Goal: Information Seeking & Learning: Check status

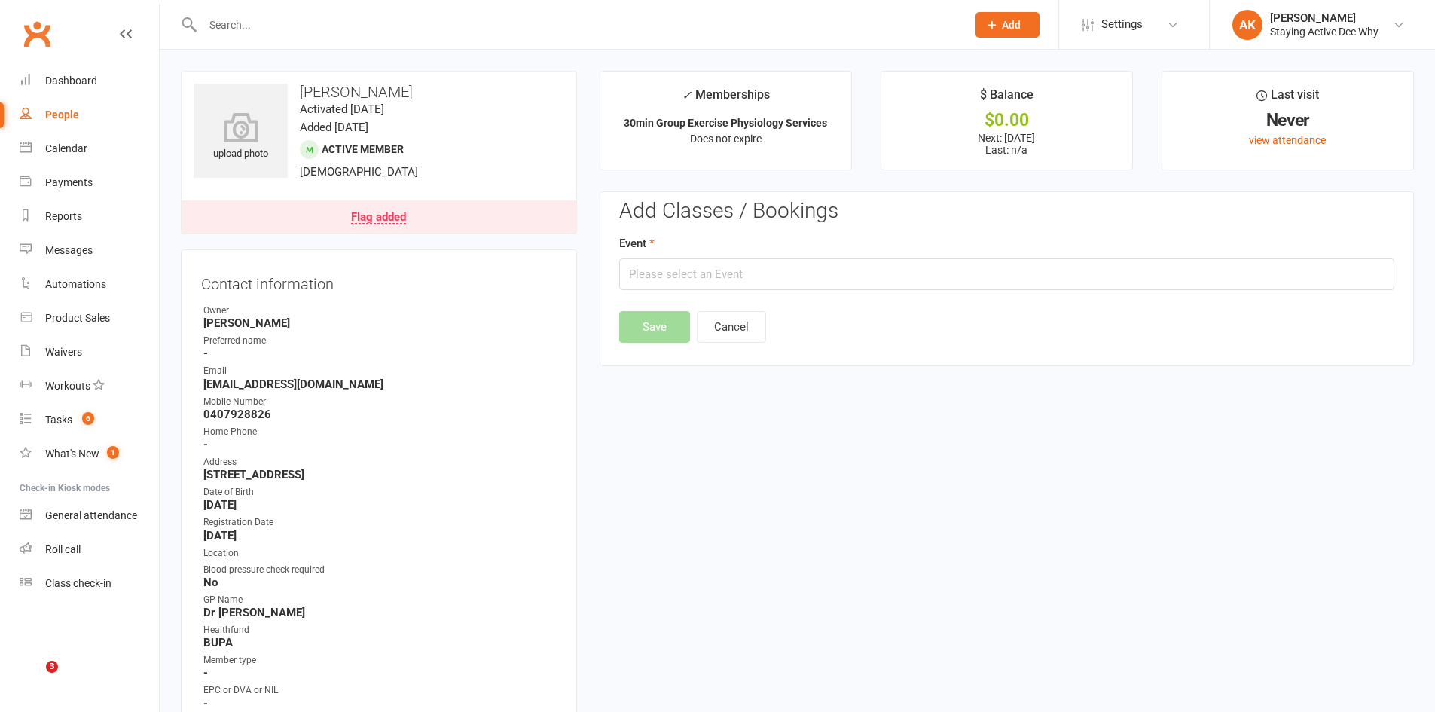
click at [298, 26] on input "text" at bounding box center [577, 24] width 758 height 21
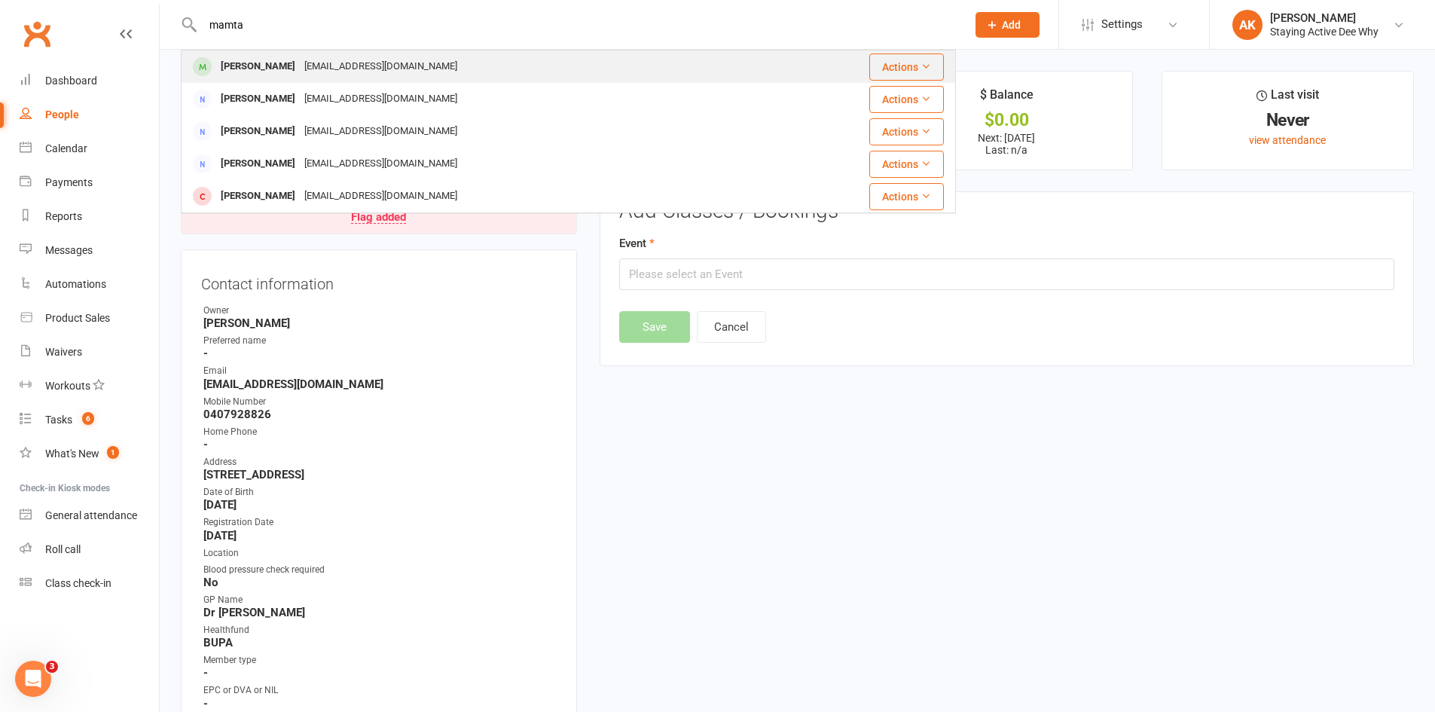
type input "mamta"
click at [347, 60] on div "mpat3150@gmail.com" at bounding box center [381, 67] width 162 height 22
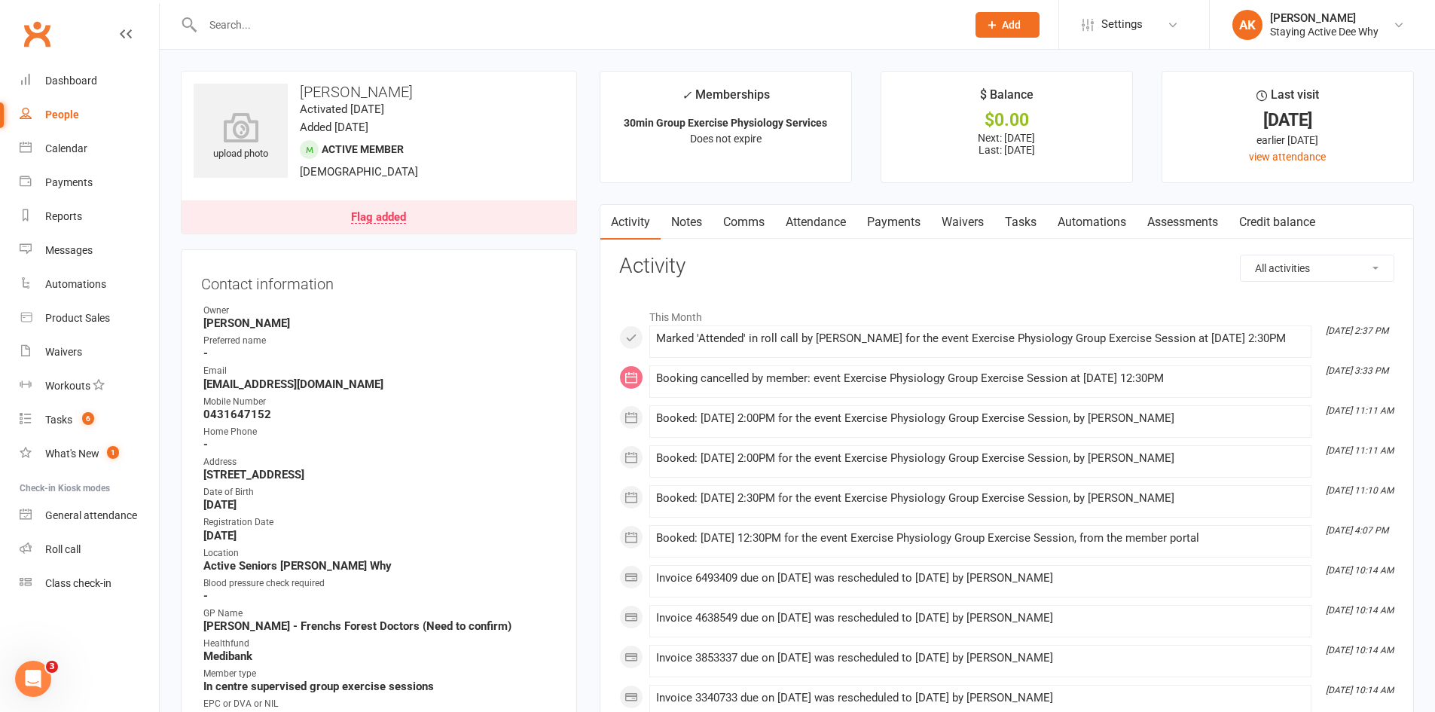
click at [889, 221] on link "Payments" at bounding box center [894, 222] width 75 height 35
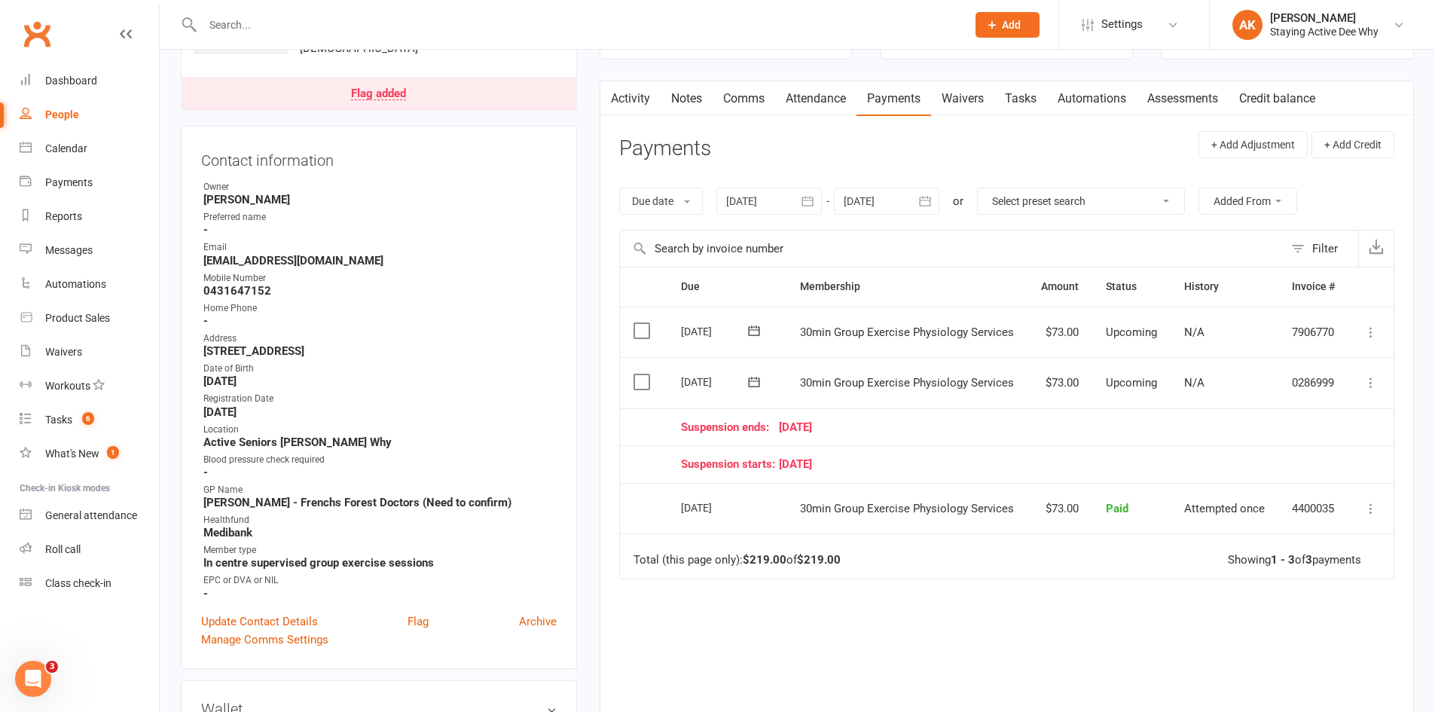
scroll to position [151, 0]
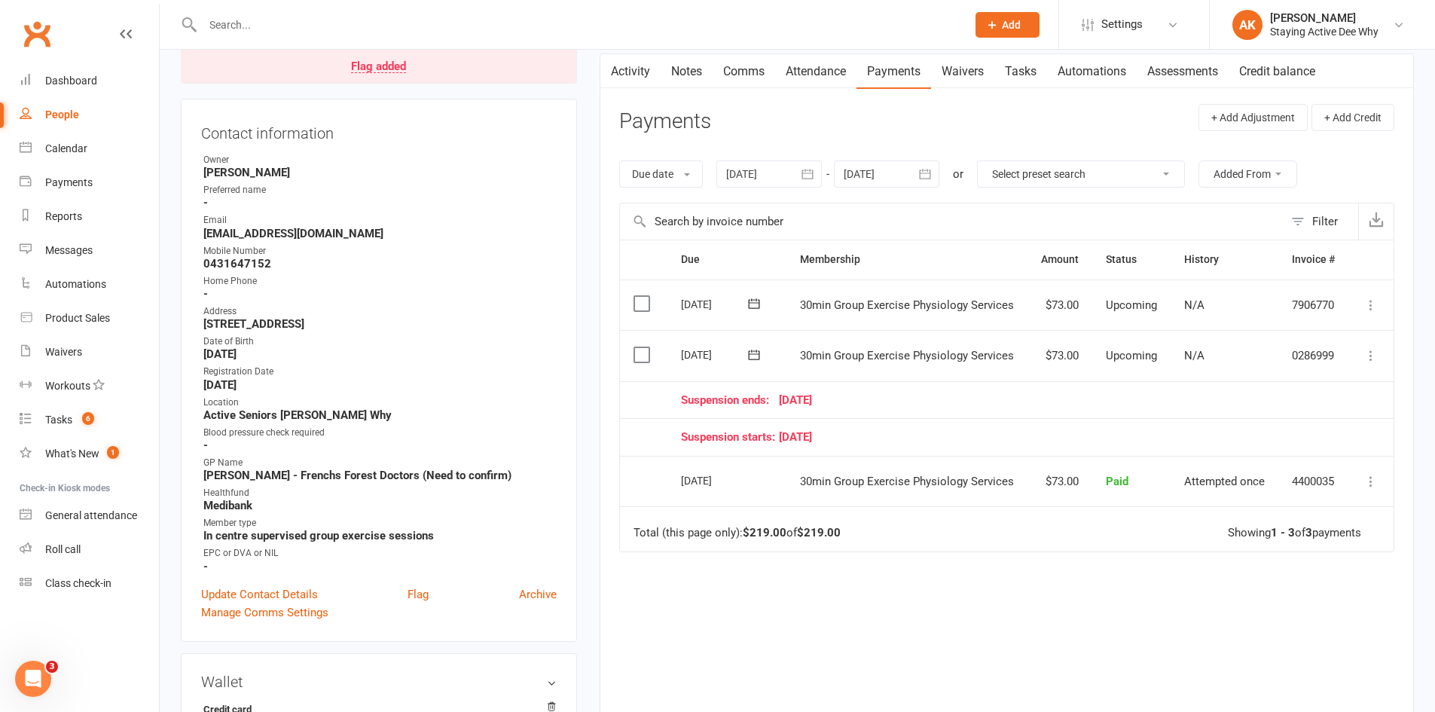
click at [814, 177] on icon "button" at bounding box center [807, 174] width 11 height 10
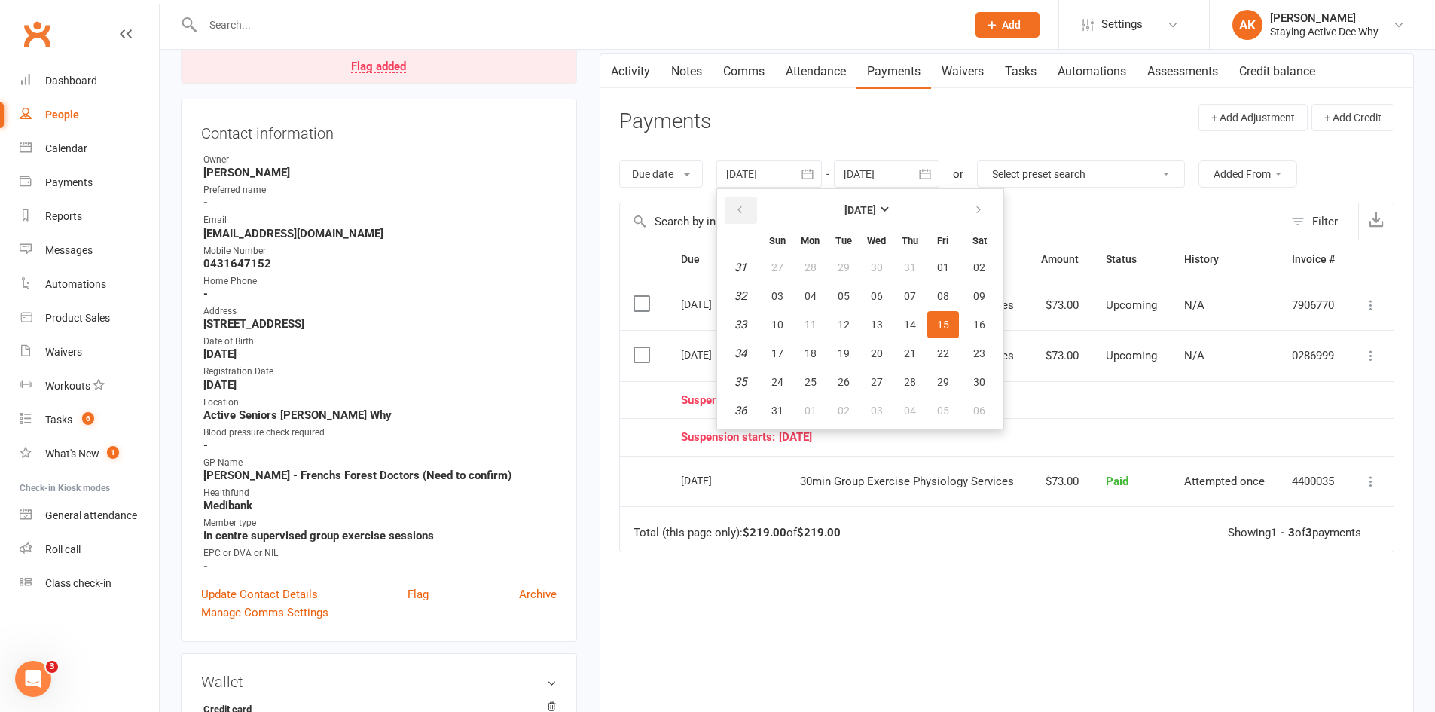
click at [745, 213] on icon "button" at bounding box center [740, 210] width 11 height 12
drag, startPoint x: 747, startPoint y: 213, endPoint x: 769, endPoint y: 282, distance: 72.0
click at [747, 216] on button "button" at bounding box center [741, 210] width 32 height 27
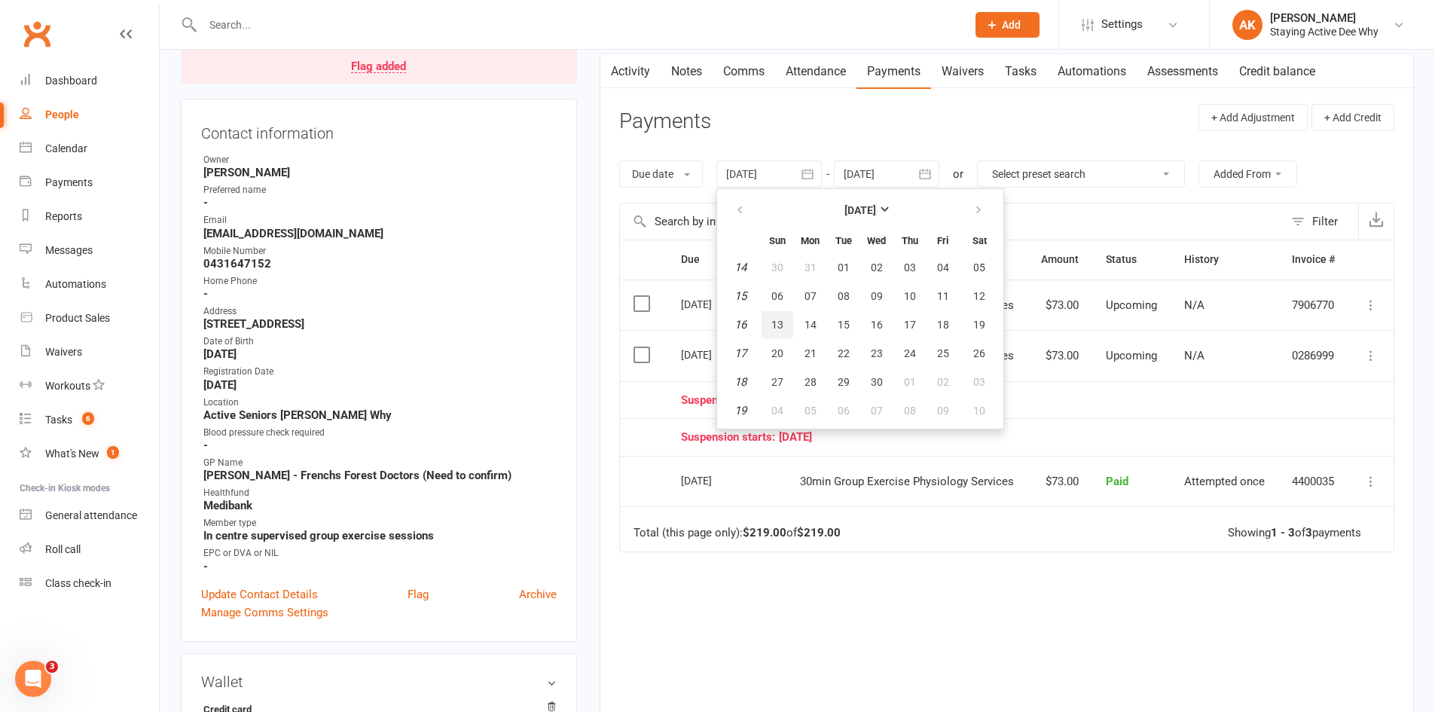
click at [783, 313] on button "13" at bounding box center [778, 324] width 32 height 27
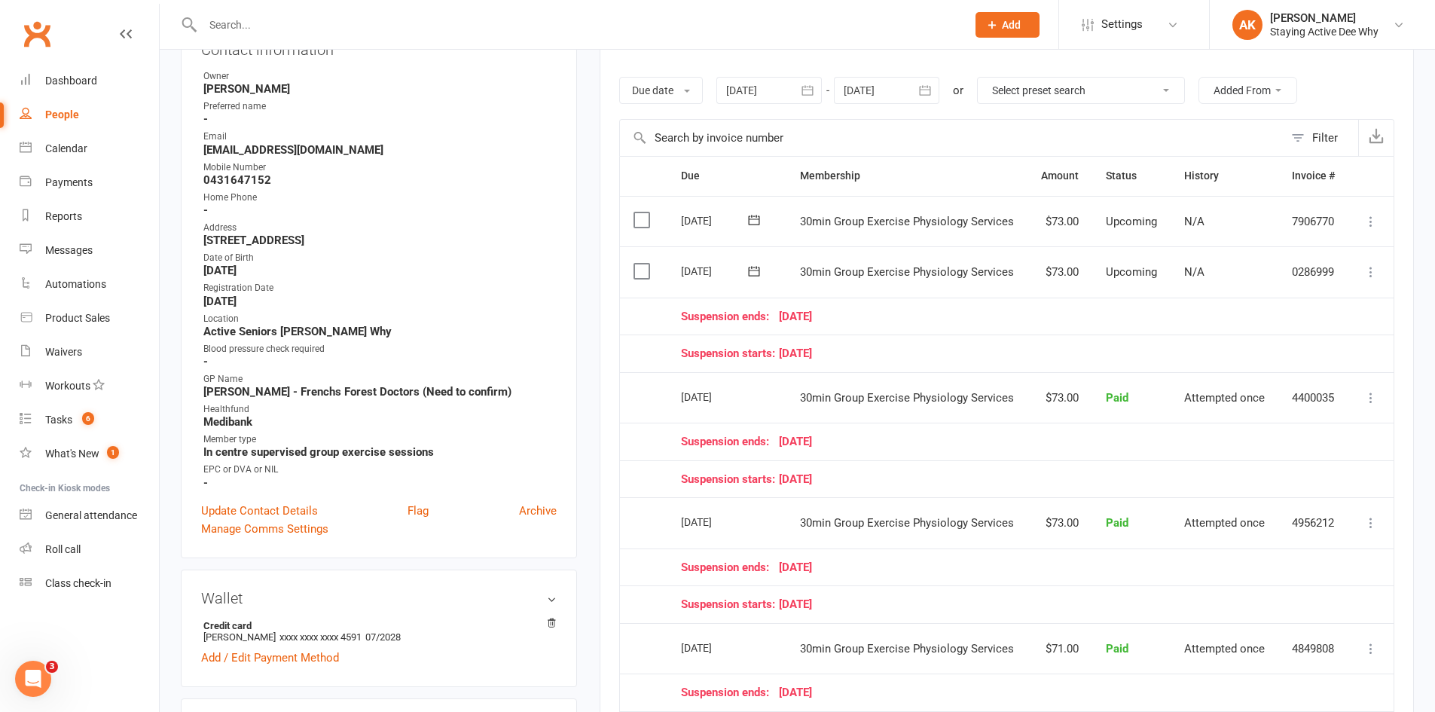
scroll to position [226, 0]
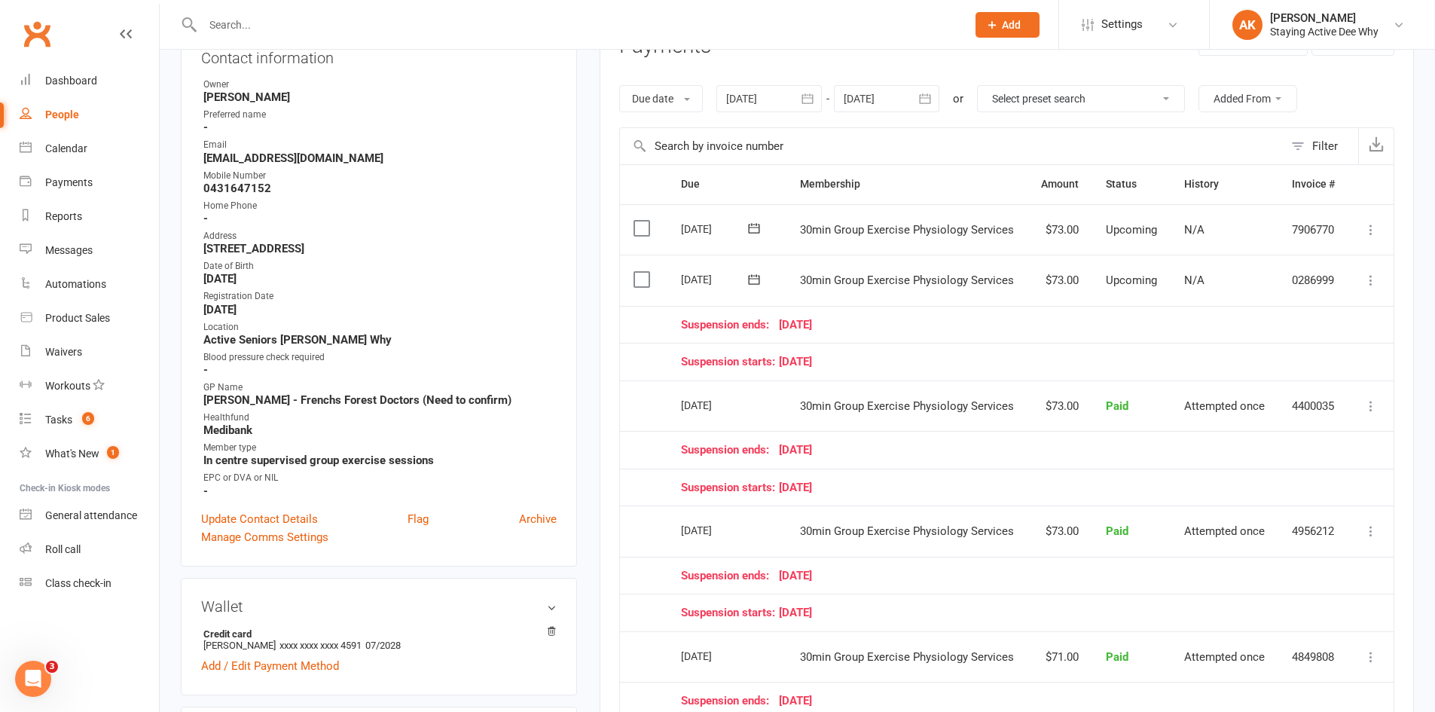
click at [806, 100] on icon "button" at bounding box center [807, 98] width 15 height 15
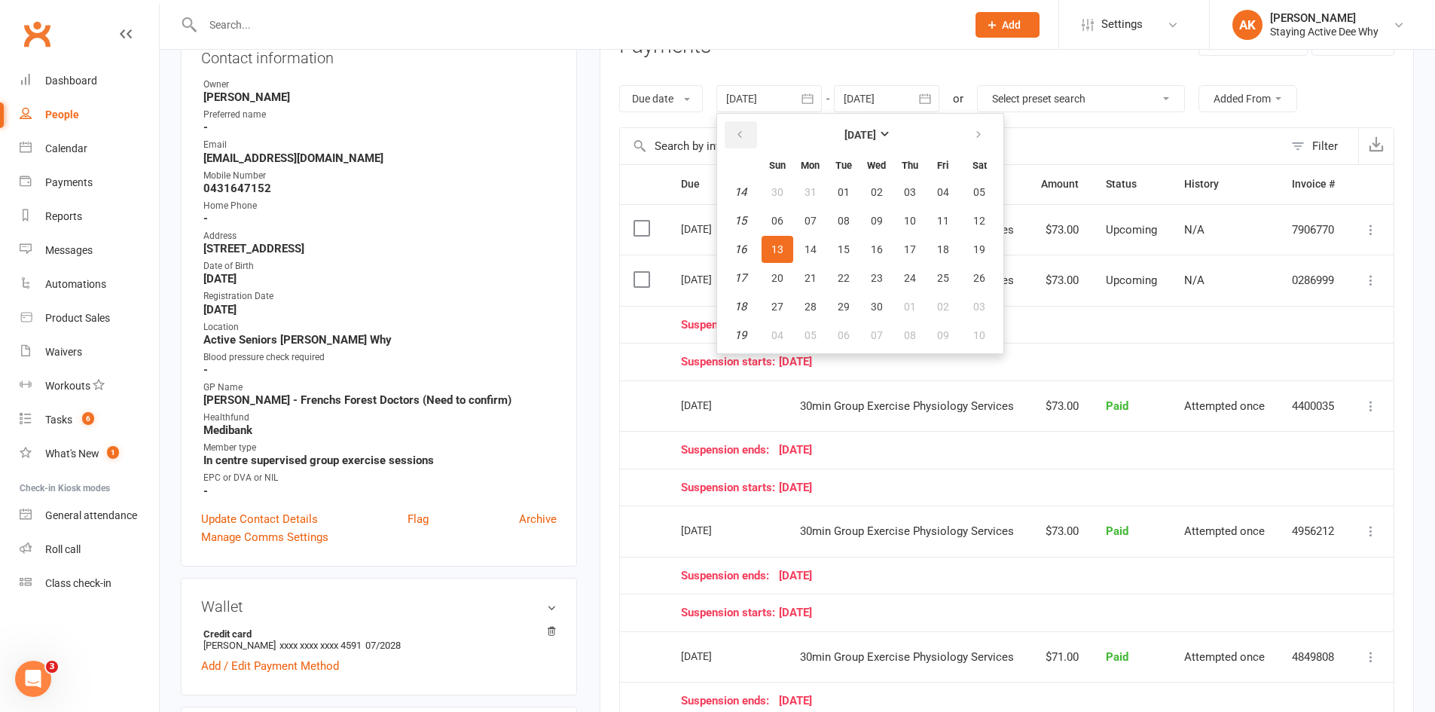
click at [747, 143] on button "button" at bounding box center [741, 134] width 32 height 27
click at [807, 228] on button "06" at bounding box center [811, 220] width 32 height 27
type input "06 Jan 2025"
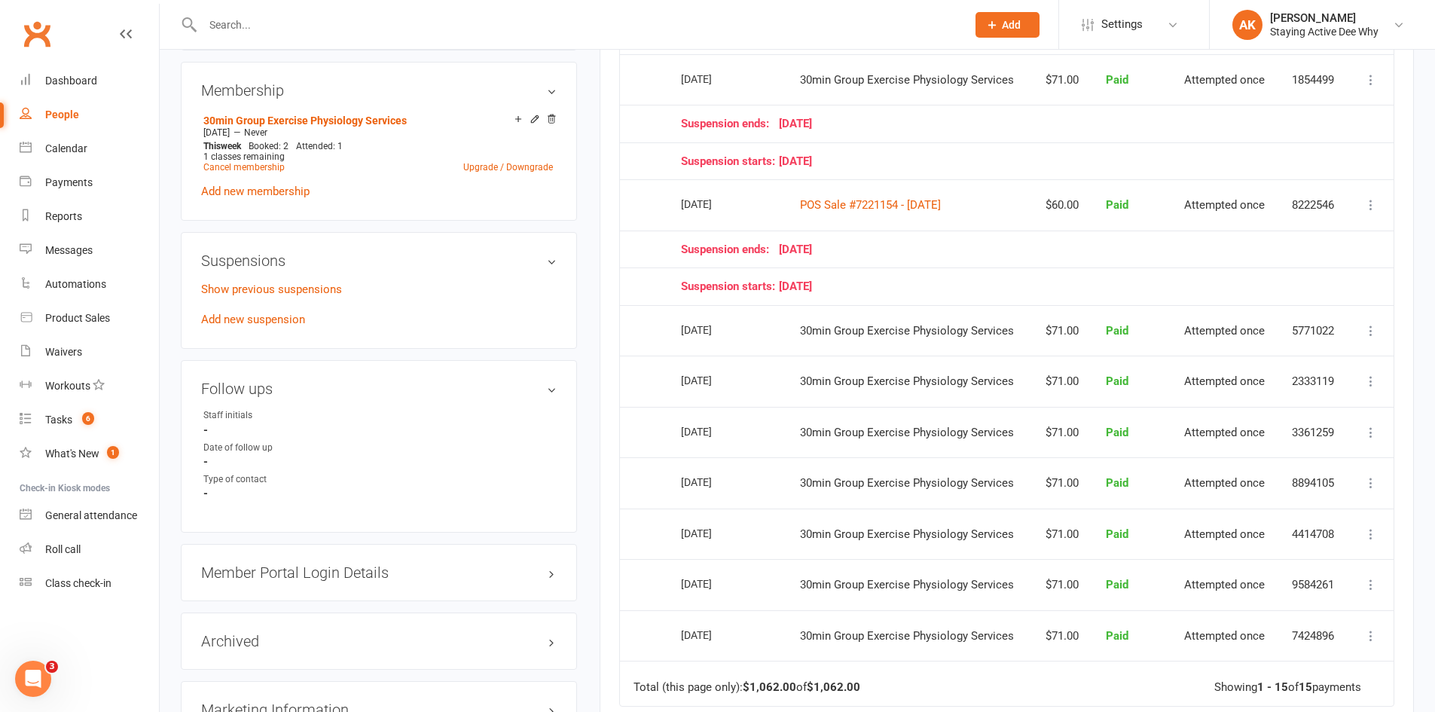
scroll to position [1055, 0]
